Goal: Entertainment & Leisure: Consume media (video, audio)

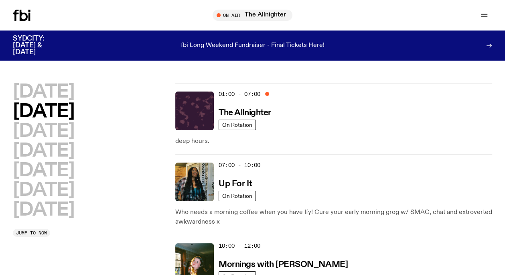
click at [282, 265] on h3 "Mornings with [PERSON_NAME]" at bounding box center [282, 264] width 129 height 8
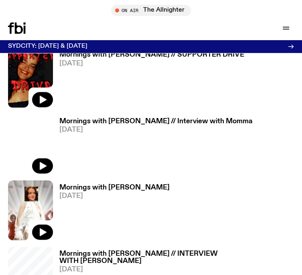
scroll to position [414, 0]
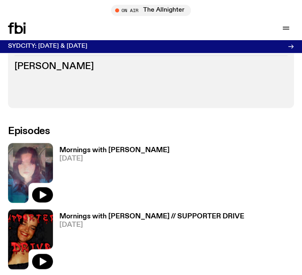
drag, startPoint x: 46, startPoint y: 192, endPoint x: 59, endPoint y: 174, distance: 22.6
click at [46, 192] on icon "button" at bounding box center [43, 194] width 7 height 8
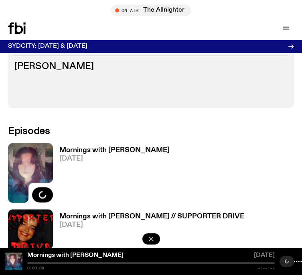
click at [86, 150] on h3 "Mornings with [PERSON_NAME]" at bounding box center [114, 150] width 110 height 7
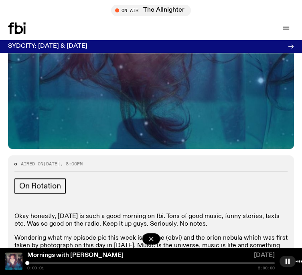
scroll to position [361, 0]
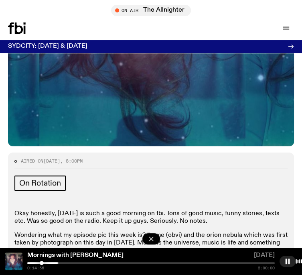
click at [285, 260] on rect "button" at bounding box center [286, 260] width 2 height 5
click at [285, 261] on icon "button" at bounding box center [287, 260] width 4 height 5
click at [279, 258] on button "button" at bounding box center [287, 260] width 16 height 11
